Goal: Information Seeking & Learning: Find specific fact

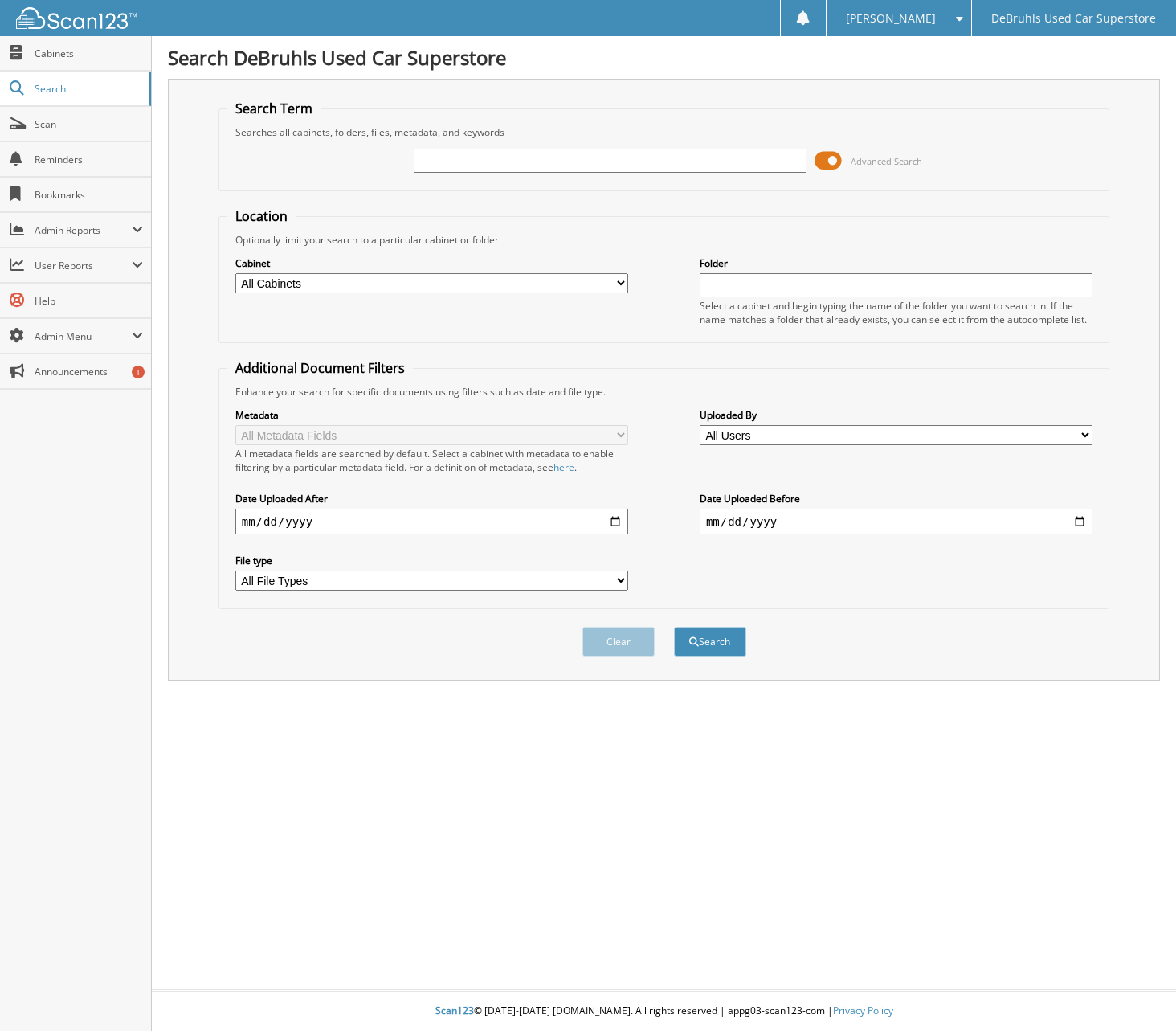
click at [455, 154] on input "text" at bounding box center [610, 161] width 393 height 25
type input "LEADVENTURE"
click at [674, 627] on button "Search" at bounding box center [710, 641] width 73 height 29
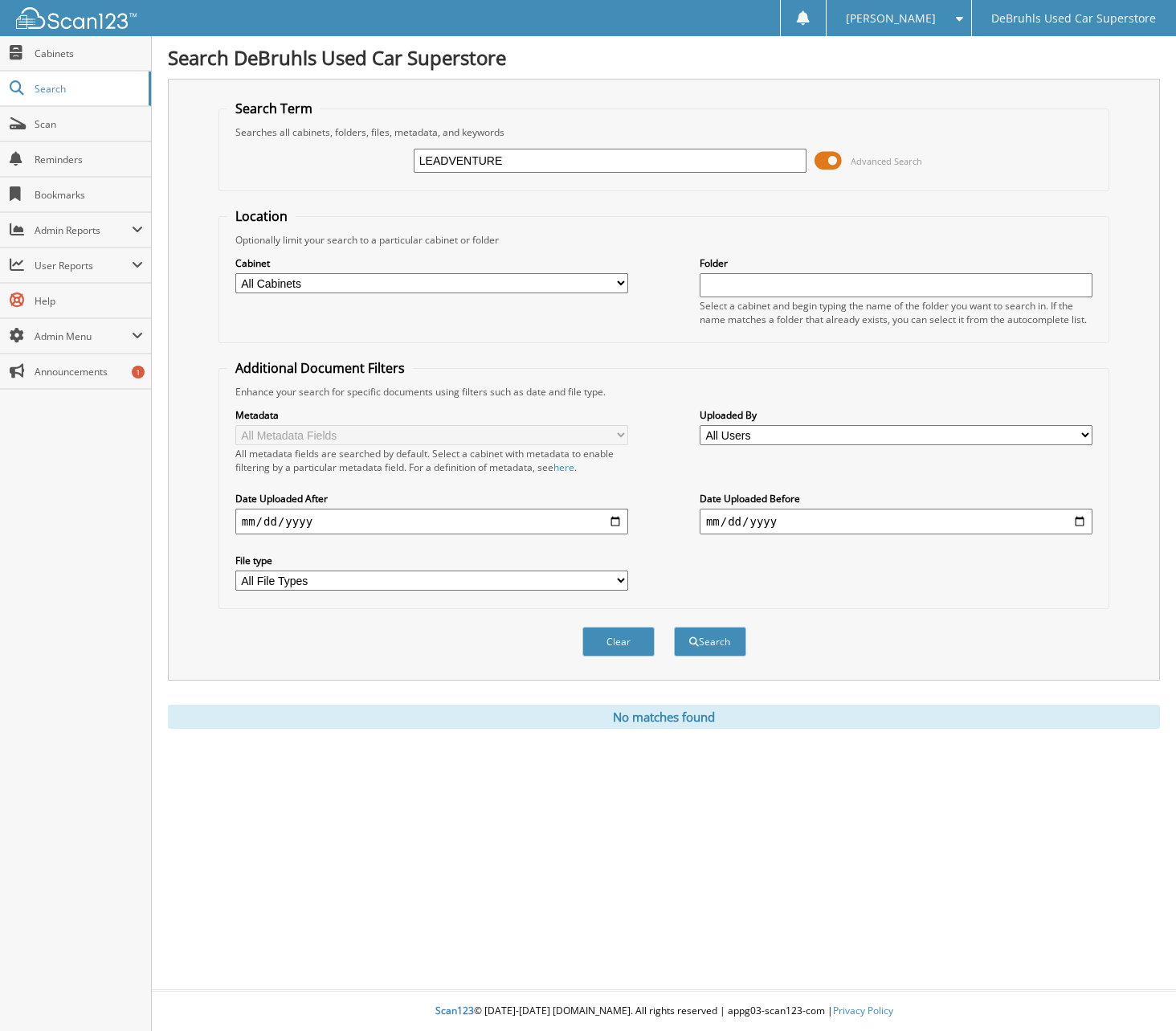
click at [449, 153] on input "LEADVENTURE" at bounding box center [610, 161] width 393 height 25
type input "LEAD VENTURE"
click at [674, 627] on button "Search" at bounding box center [710, 641] width 73 height 29
